Goal: Information Seeking & Learning: Find specific fact

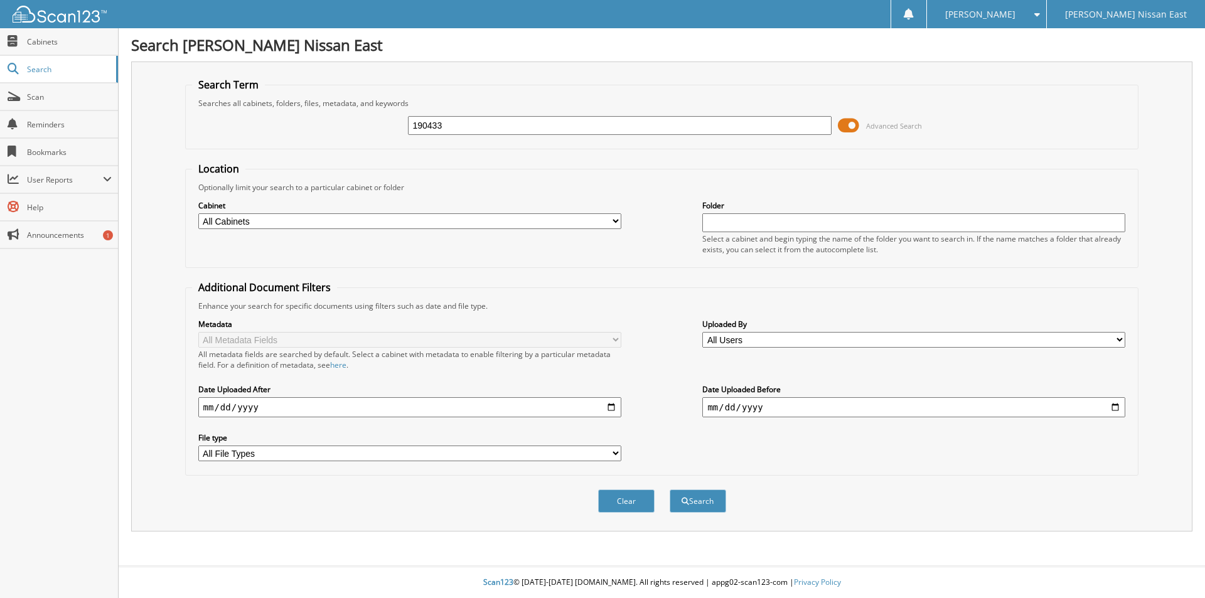
type input "190433"
click at [670, 490] on button "Search" at bounding box center [698, 501] width 57 height 23
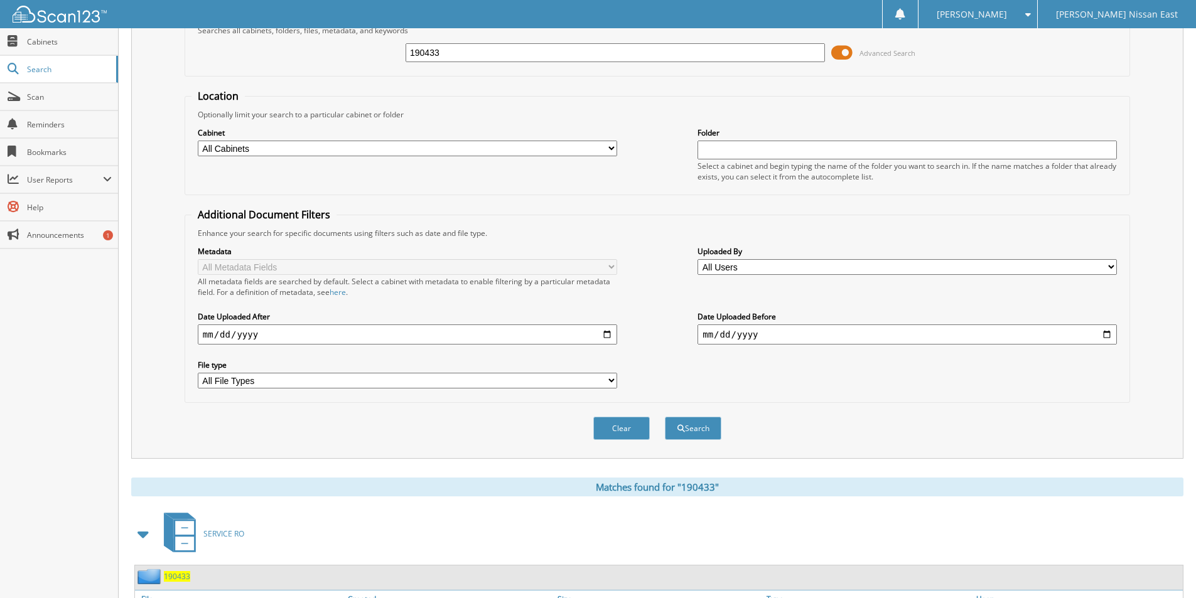
scroll to position [153, 0]
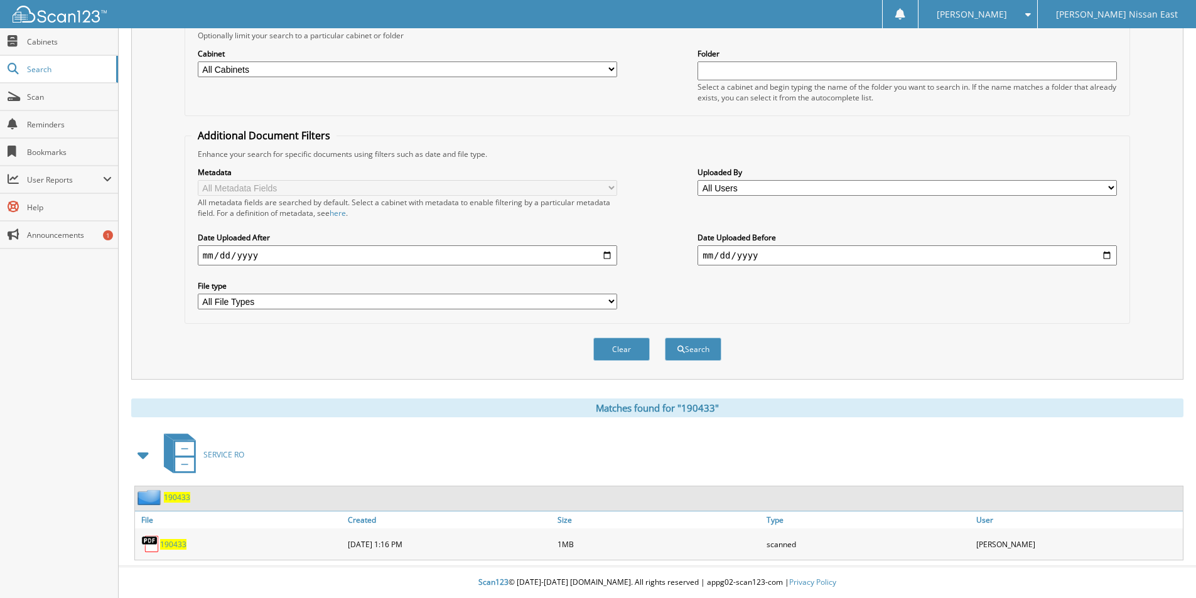
click at [178, 542] on span "190433" at bounding box center [173, 544] width 26 height 11
